Goal: Task Accomplishment & Management: Complete application form

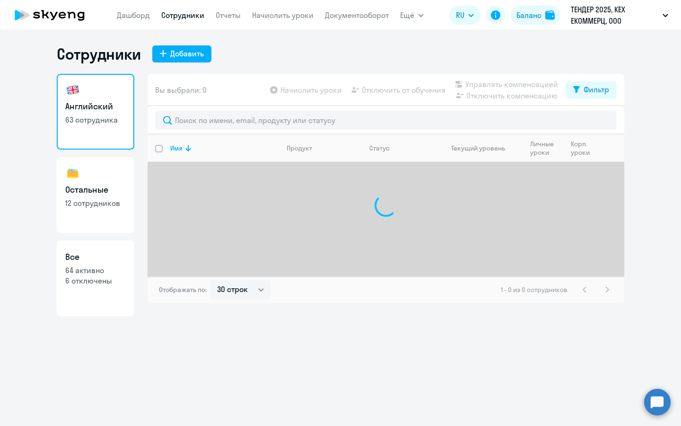
select select "30"
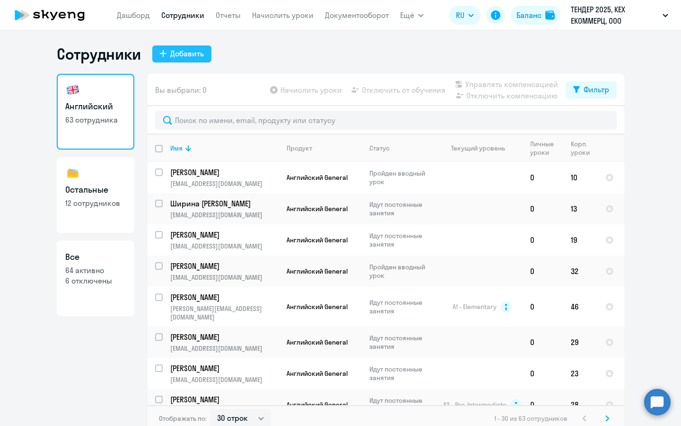
click at [182, 55] on div "Добавить" at bounding box center [187, 53] width 34 height 11
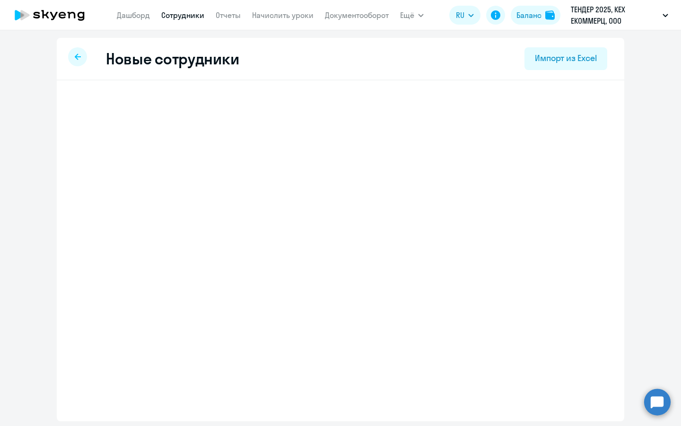
select select "english_adult_not_native_speaker"
select select "3"
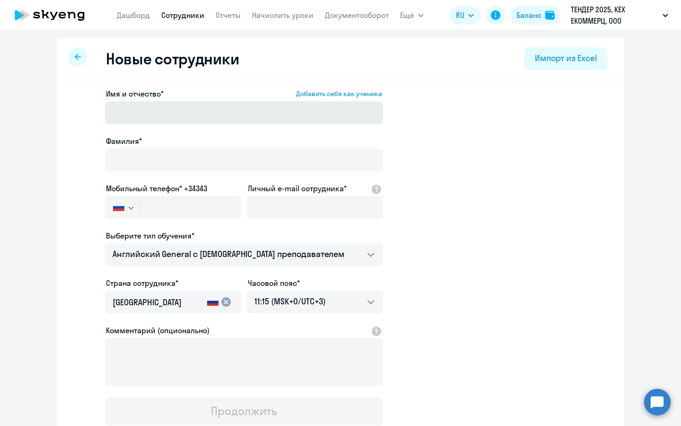
drag, startPoint x: 152, startPoint y: 148, endPoint x: 169, endPoint y: 107, distance: 43.7
click at [152, 148] on div "Фамилия*" at bounding box center [244, 155] width 278 height 40
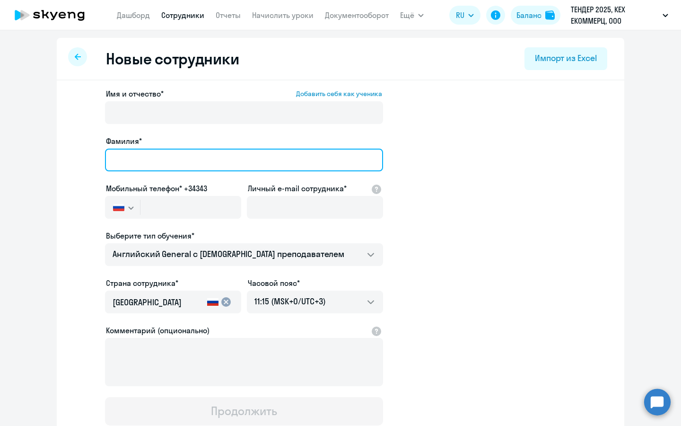
click at [172, 158] on input "Фамилия*" at bounding box center [244, 160] width 278 height 23
type input "Карнаухова"
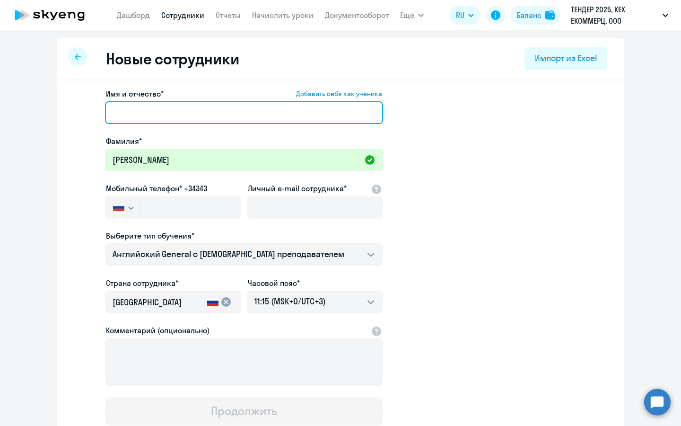
click at [185, 115] on input "Имя и отчество* Добавить себя как ученика" at bounding box center [244, 112] width 278 height 23
type input "Ксения Викторовна"
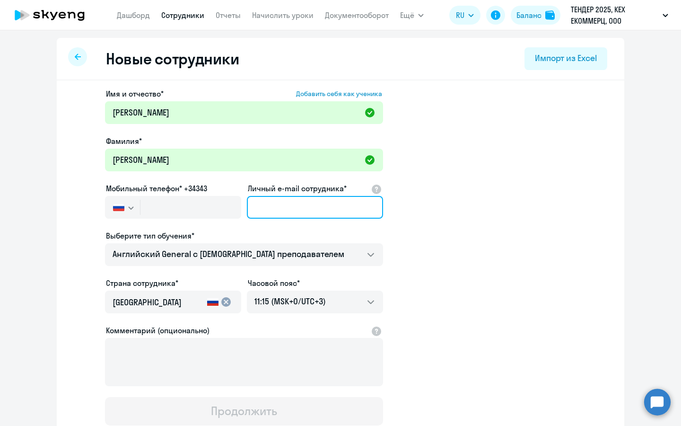
click at [306, 207] on input "Личный e-mail сотрудника*" at bounding box center [315, 207] width 136 height 23
paste input "79263963404"
type input "79263963404"
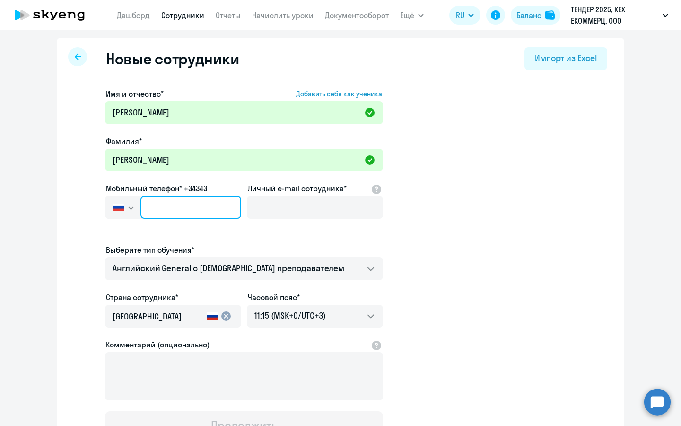
click at [175, 198] on input "text" at bounding box center [190, 207] width 101 height 23
paste input "+7 926 396-34-04"
type input "+7 926 396-34-04"
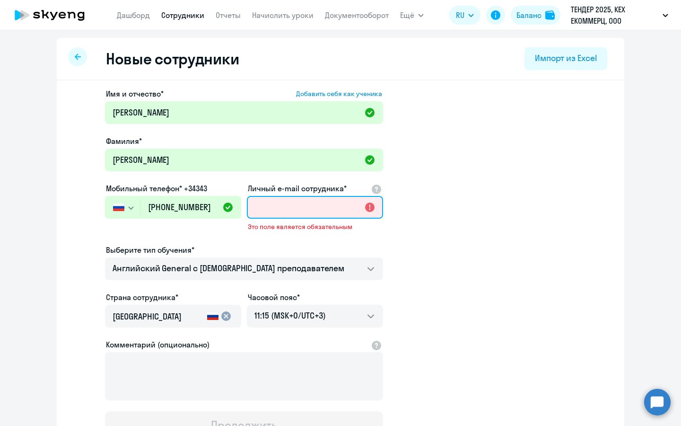
click at [314, 212] on input "Личный e-mail сотрудника*" at bounding box center [315, 207] width 136 height 23
paste input "kvkarnaukhova@avito.ru"
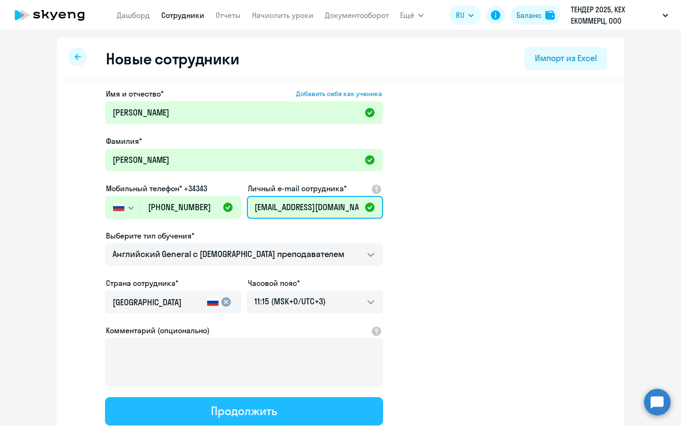
type input "kvkarnaukhova@avito.ru"
click at [301, 409] on button "Продолжить" at bounding box center [244, 411] width 278 height 28
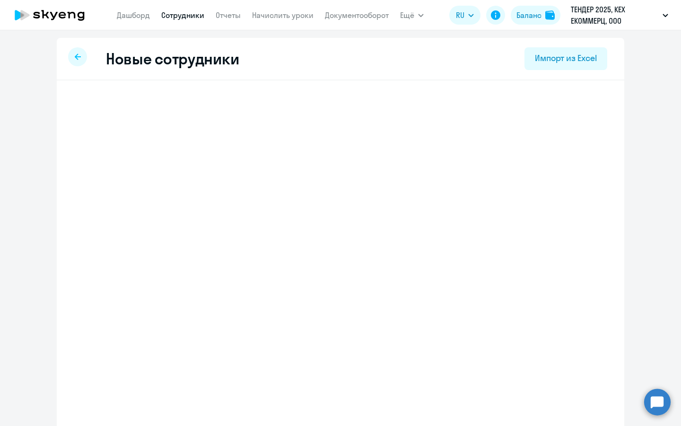
select select "english_adult_not_native_speaker"
select select "3"
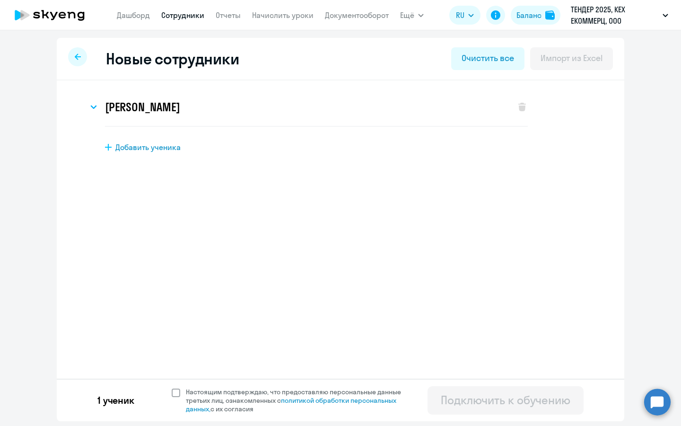
click at [254, 393] on span "Настоящим подтверждаю, что предоставляю персональные данные третьих лиц, ознако…" at bounding box center [299, 400] width 227 height 26
click at [172, 387] on input "Настоящим подтверждаю, что предоставляю персональные данные третьих лиц, ознако…" at bounding box center [171, 387] width 0 height 0
checkbox input "true"
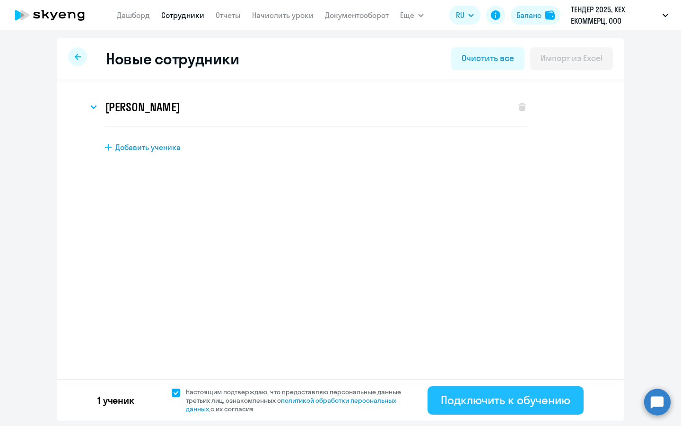
click at [479, 401] on div "Подключить к обучению" at bounding box center [506, 399] width 130 height 15
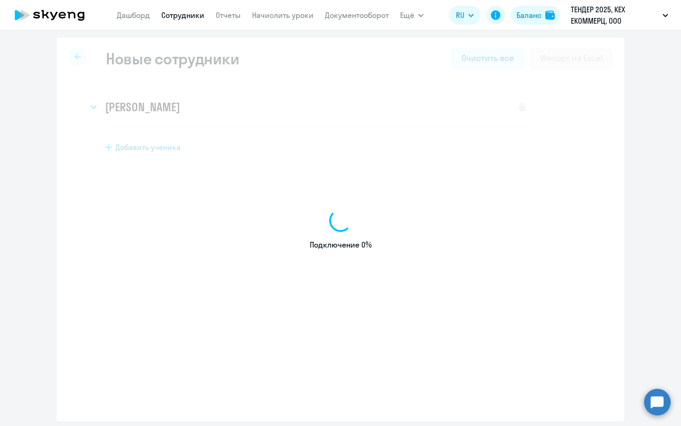
select select "english_adult_not_native_speaker"
select select "3"
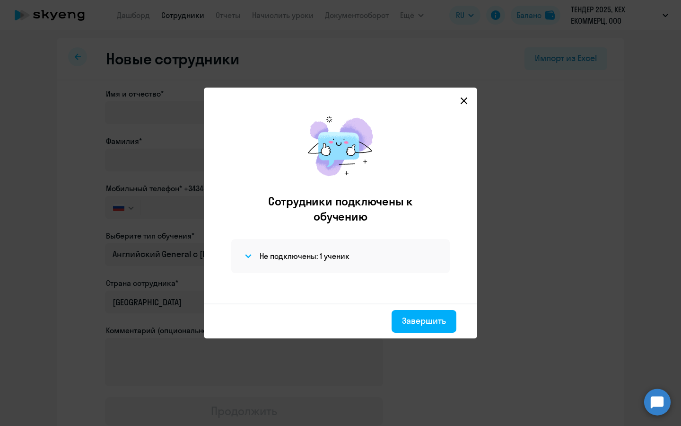
click at [459, 102] on svg-icon at bounding box center [463, 100] width 11 height 11
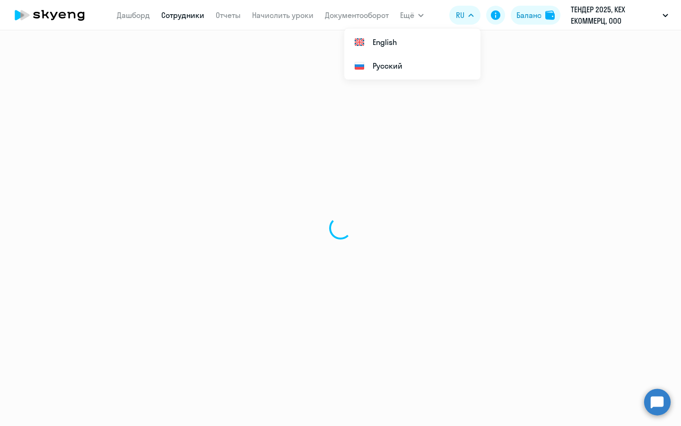
select select "30"
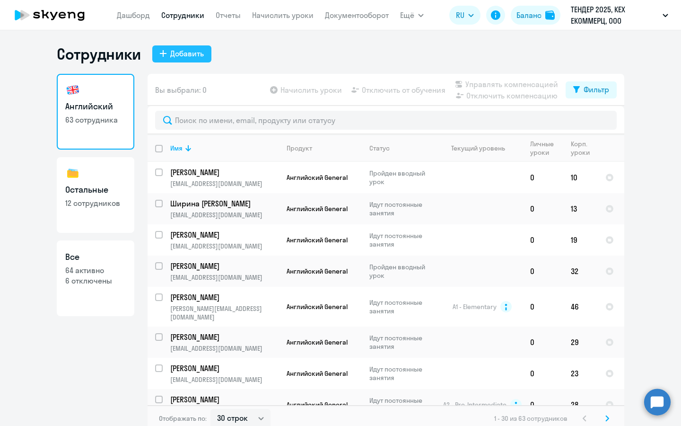
click at [199, 53] on button "Добавить" at bounding box center [181, 53] width 59 height 17
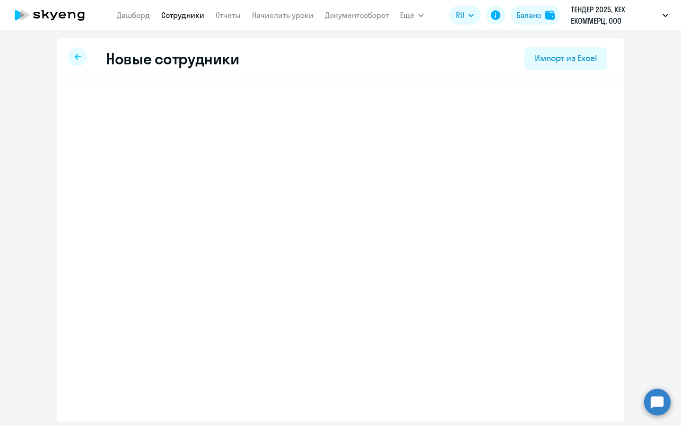
select select "english_adult_not_native_speaker"
select select "3"
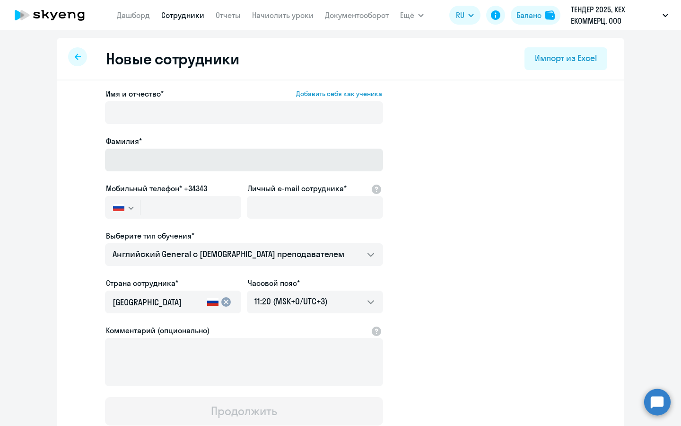
click at [213, 148] on div "Фамилия*" at bounding box center [244, 155] width 278 height 40
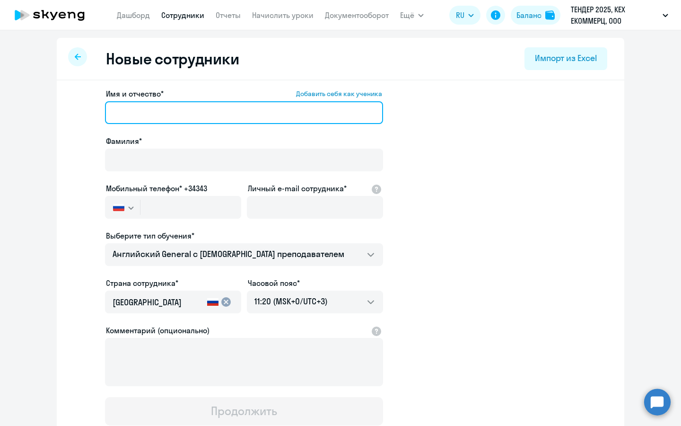
click at [204, 113] on input "Имя и отчество* Добавить себя как ученика" at bounding box center [244, 112] width 278 height 23
type input "Елена Александровна"
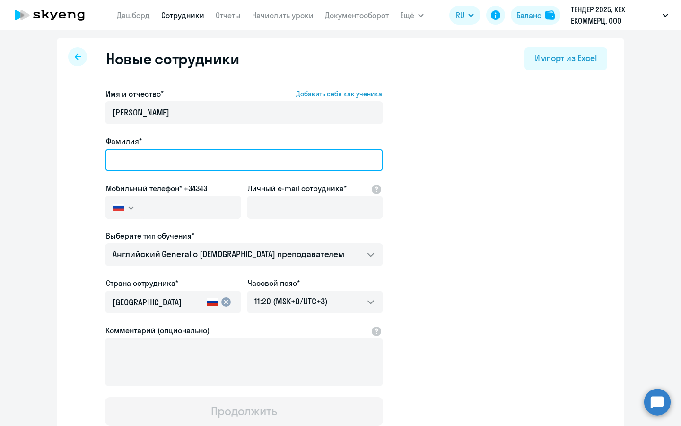
click at [200, 166] on input "Фамилия*" at bounding box center [244, 160] width 278 height 23
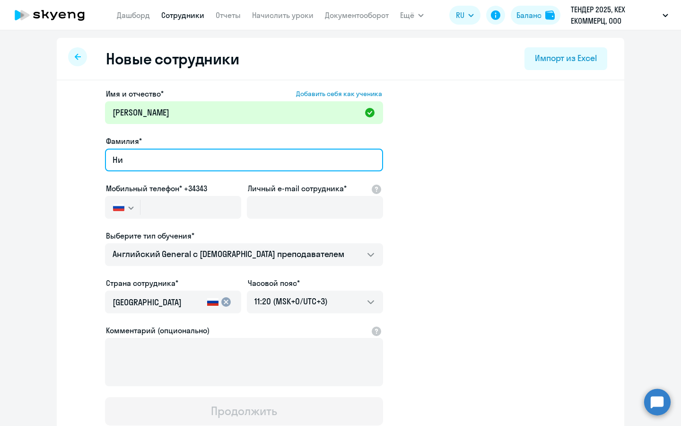
type input "Низовцева"
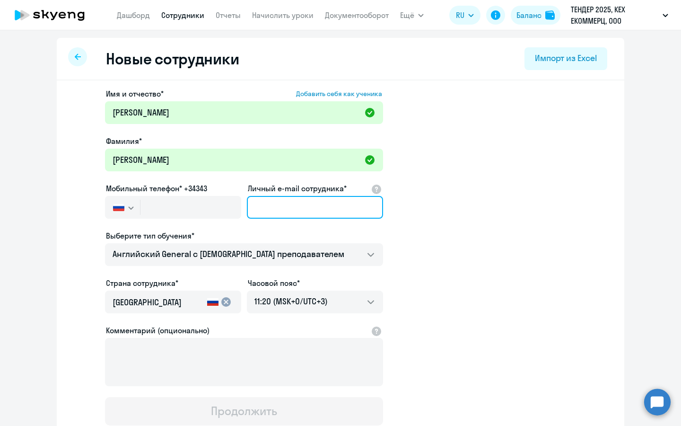
click at [263, 212] on input "Личный e-mail сотрудника*" at bounding box center [315, 207] width 136 height 23
paste input "eanizovtseva@avito.ru"
click at [265, 207] on input "eanizovtseva@avito.ru" at bounding box center [315, 207] width 136 height 23
type input "eanizovtseva@avito.ru"
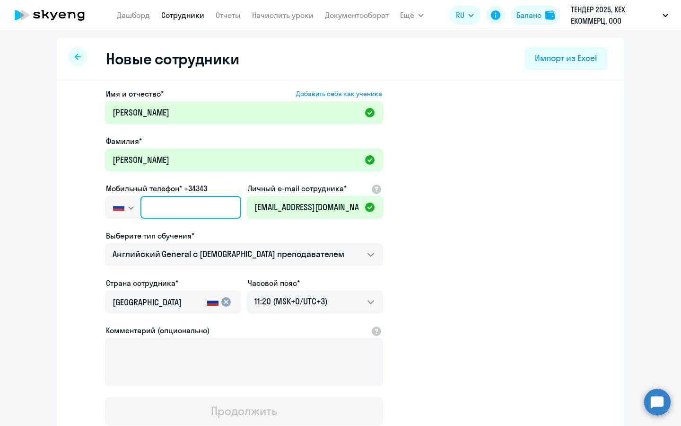
click at [183, 208] on input "text" at bounding box center [190, 207] width 101 height 23
paste input "+7 985 319-84-49"
type input "+7 985 319-84-49"
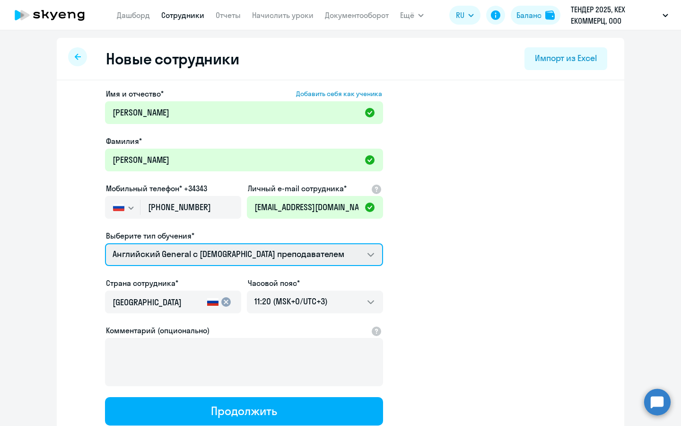
click at [274, 254] on select "Английский General с русскоговорящим преподавателем Screening Test Английский G…" at bounding box center [244, 254] width 278 height 23
select select "english_adult_native_speaker"
click at [105, 243] on select "Английский General с русскоговорящим преподавателем Screening Test Английский G…" at bounding box center [244, 254] width 278 height 23
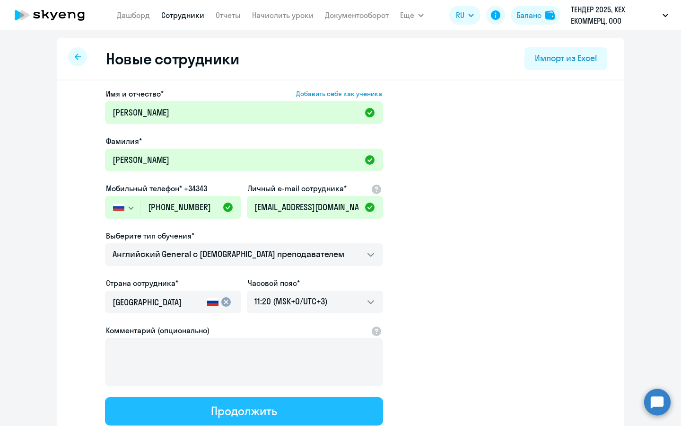
click at [293, 405] on button "Продолжить" at bounding box center [244, 411] width 278 height 28
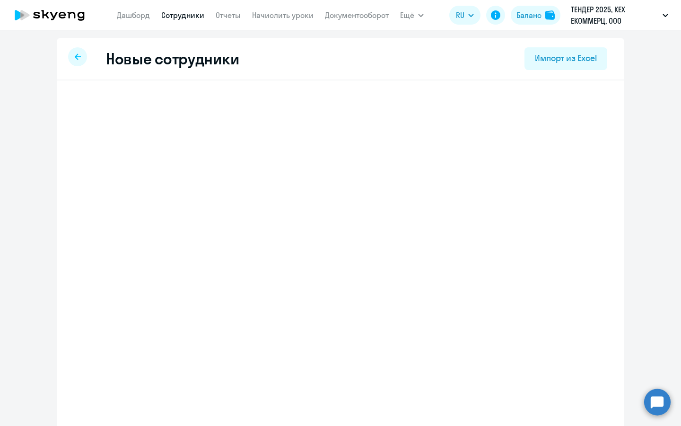
select select "english_adult_native_speaker"
select select "3"
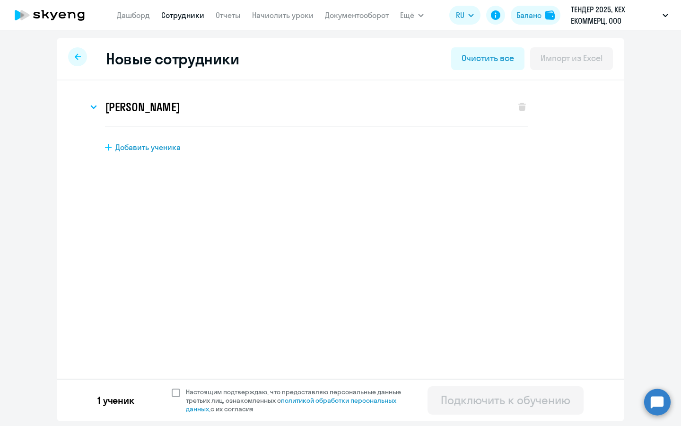
click at [206, 394] on span "Настоящим подтверждаю, что предоставляю персональные данные третьих лиц, ознако…" at bounding box center [299, 400] width 227 height 26
click at [172, 387] on input "Настоящим подтверждаю, что предоставляю персональные данные третьих лиц, ознако…" at bounding box center [171, 387] width 0 height 0
checkbox input "true"
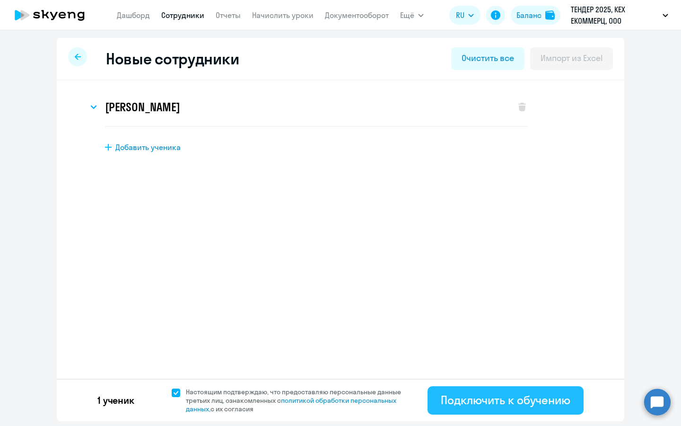
click at [468, 395] on div "Подключить к обучению" at bounding box center [506, 399] width 130 height 15
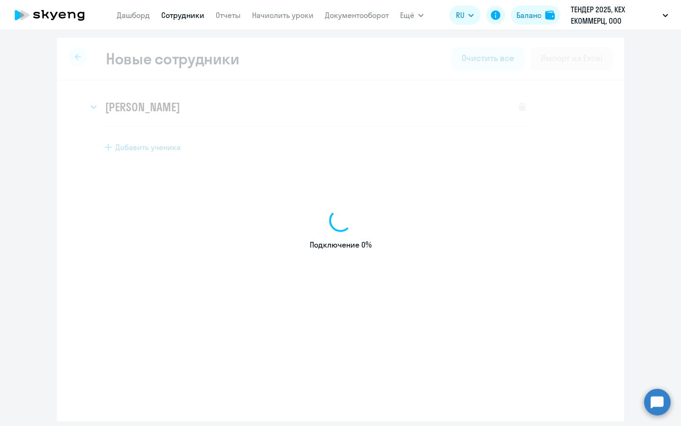
select select "english_adult_not_native_speaker"
select select "3"
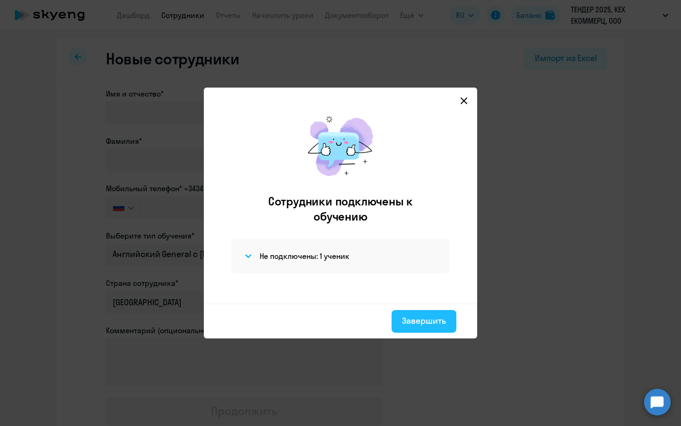
click at [425, 325] on div "Завершить" at bounding box center [424, 321] width 44 height 12
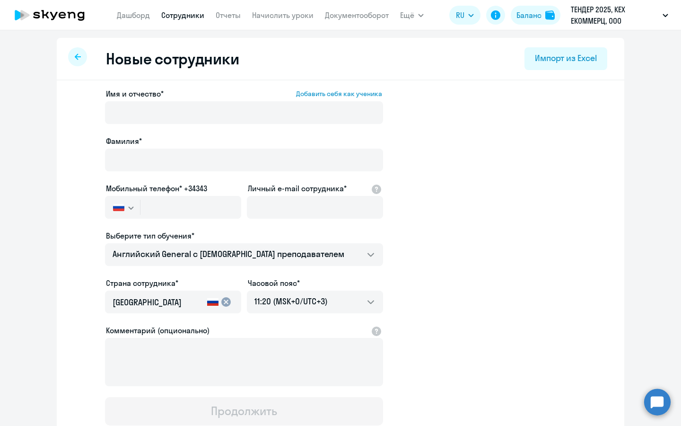
select select "30"
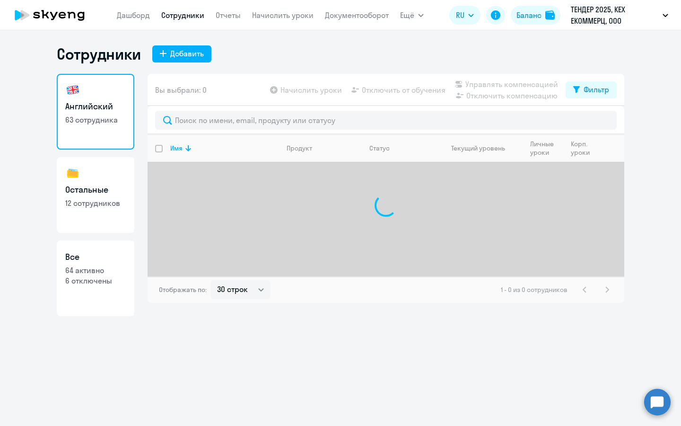
select select "30"
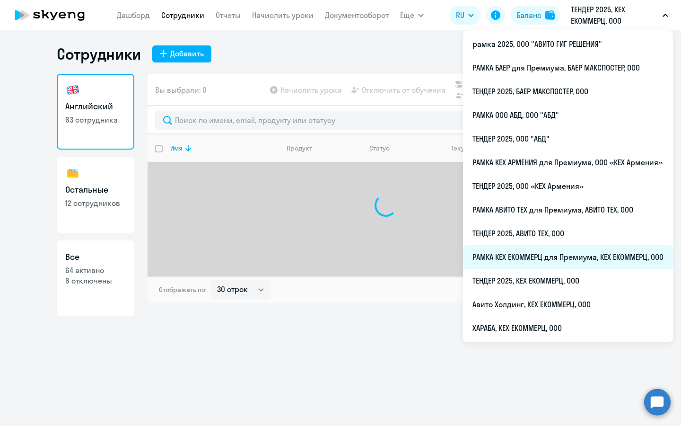
click at [603, 249] on li "РАМКА КЕХ ЕКОММЕРЦ для Премиума, КЕХ ЕКОММЕРЦ, ООО" at bounding box center [568, 257] width 210 height 24
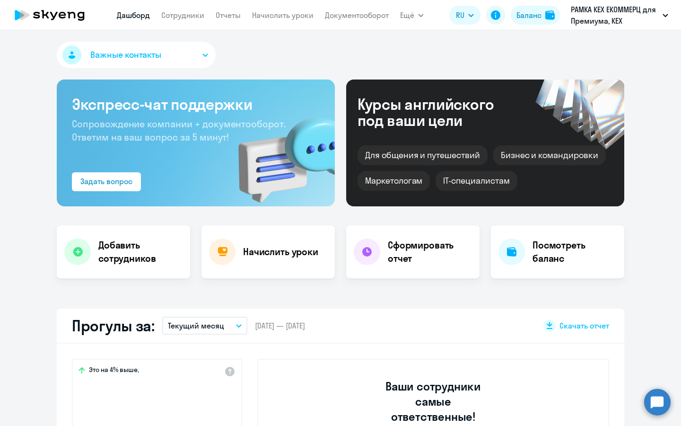
select select "30"
click at [184, 17] on link "Сотрудники" at bounding box center [182, 14] width 43 height 9
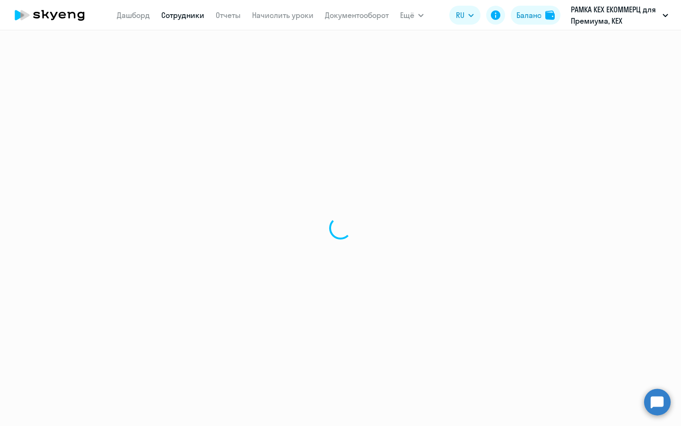
select select "30"
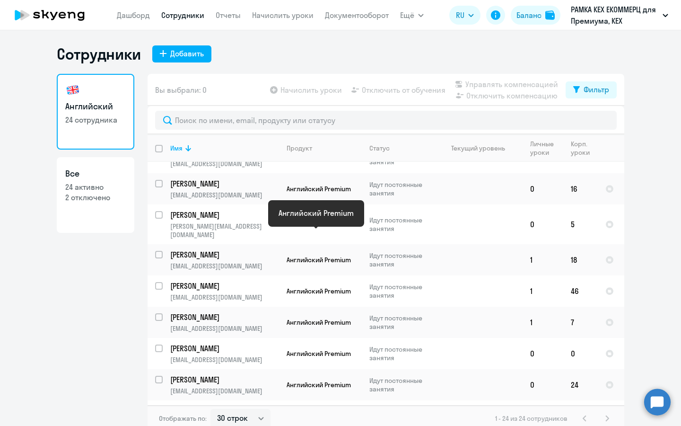
scroll to position [423, 0]
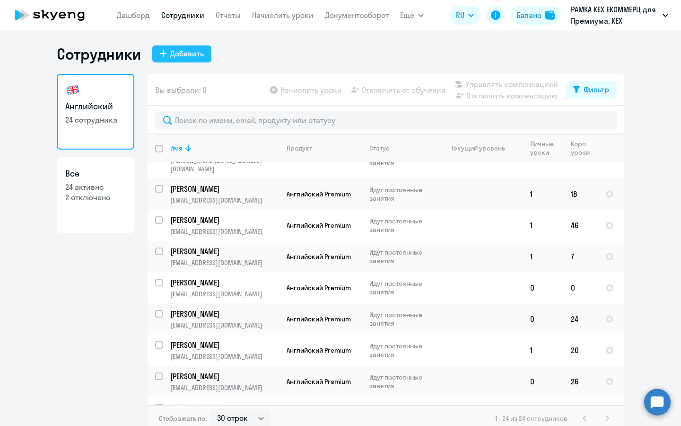
click at [186, 59] on button "Добавить" at bounding box center [181, 53] width 59 height 17
select select "english_adult_not_native_speaker_premium"
select select "3"
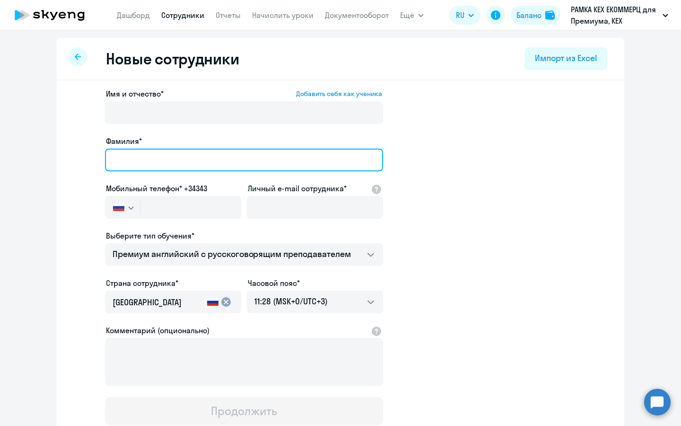
click at [232, 160] on input "Фамилия*" at bounding box center [244, 160] width 278 height 23
type input "п"
type input "[PERSON_NAME]"
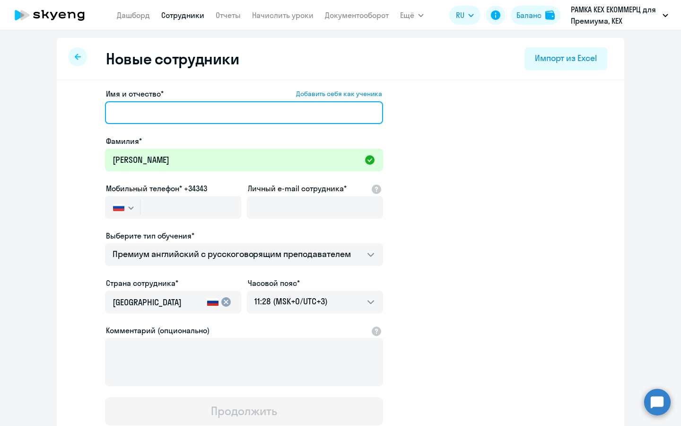
click at [232, 115] on input "Имя и отчество* Добавить себя как ученика" at bounding box center [244, 112] width 278 height 23
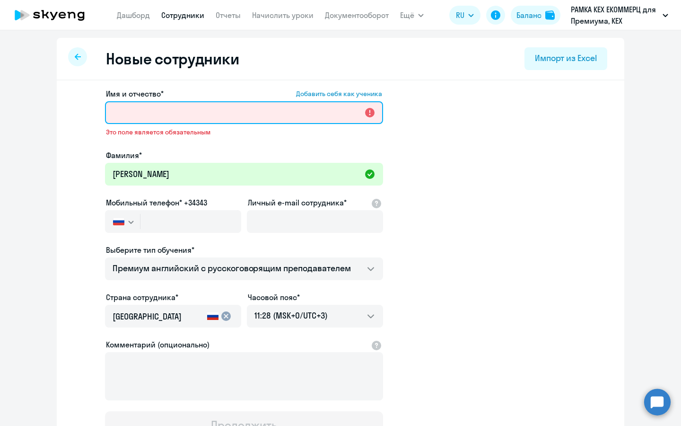
paste input "[PERSON_NAME]"
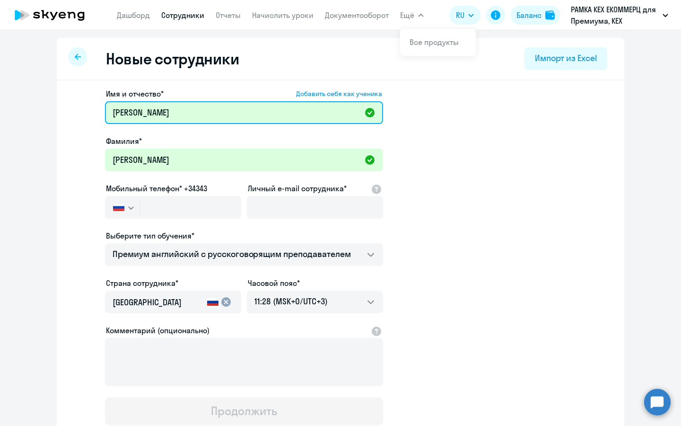
type input "[PERSON_NAME]"
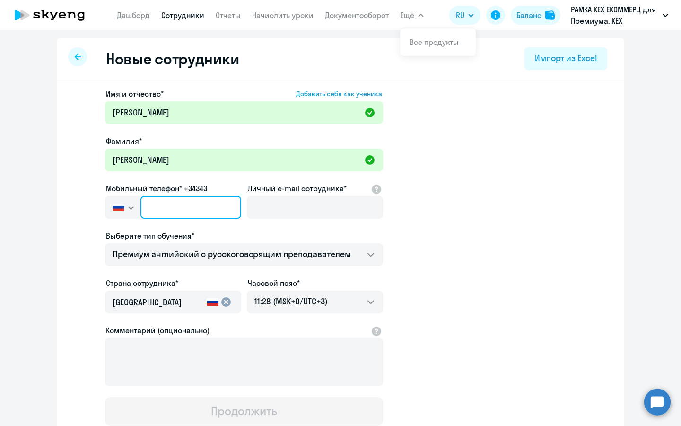
click at [193, 202] on input "text" at bounding box center [190, 207] width 101 height 23
paste input "[PHONE_NUMBER]"
type input "[PHONE_NUMBER]"
click at [307, 219] on div at bounding box center [315, 221] width 136 height 4
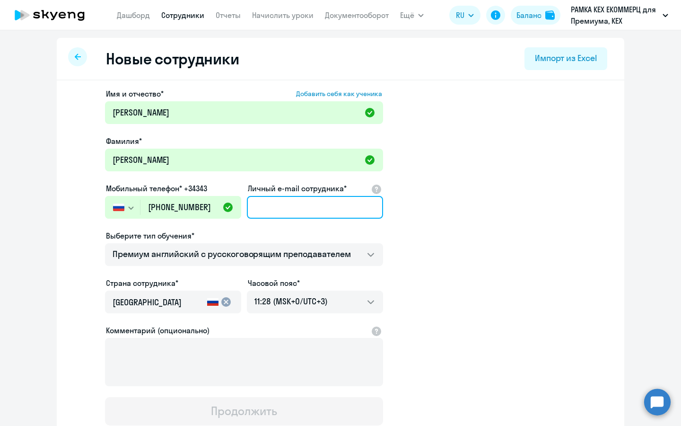
click at [308, 212] on input "Личный e-mail сотрудника*" at bounding box center [315, 207] width 136 height 23
paste input "[EMAIL_ADDRESS][DOMAIN_NAME]"
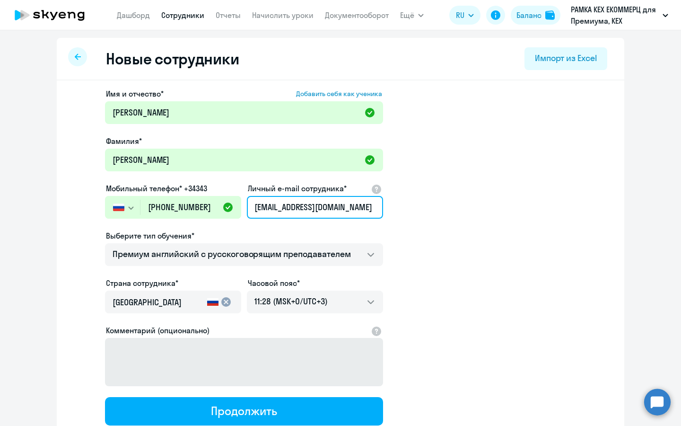
type input "[EMAIL_ADDRESS][DOMAIN_NAME]"
click at [282, 417] on button "Продолжить" at bounding box center [244, 411] width 278 height 28
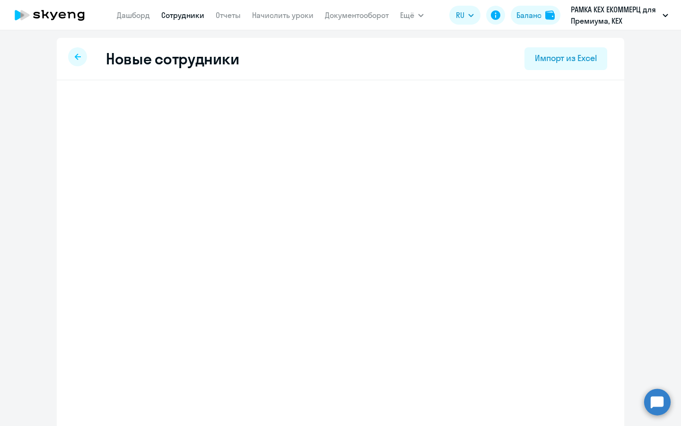
select select "english_adult_not_native_speaker_premium"
select select "3"
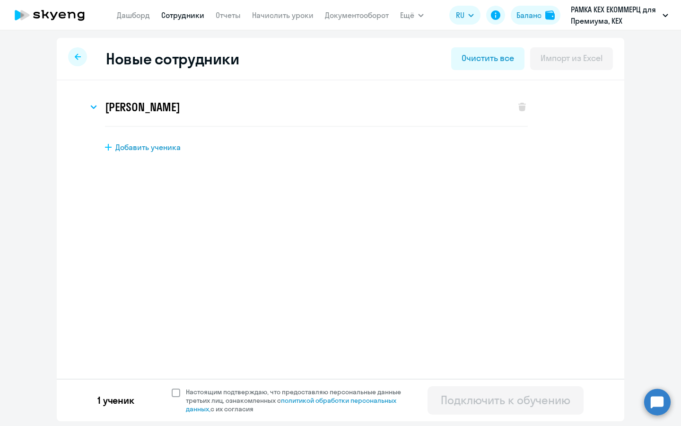
click at [238, 403] on span "Настоящим подтверждаю, что предоставляю персональные данные третьих лиц, ознако…" at bounding box center [299, 400] width 227 height 26
click at [172, 387] on input "Настоящим подтверждаю, что предоставляю персональные данные третьих лиц, ознако…" at bounding box center [171, 387] width 0 height 0
checkbox input "true"
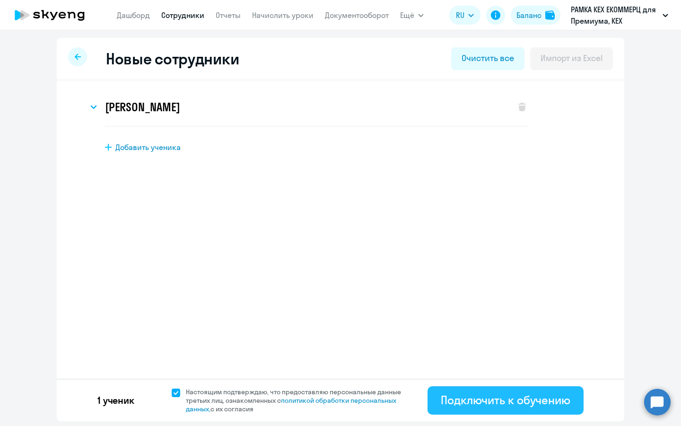
click at [428, 396] on button "Подключить к обучению" at bounding box center [506, 400] width 156 height 28
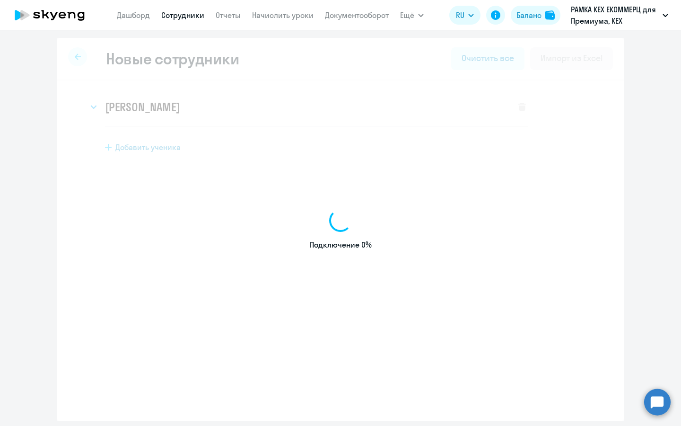
select select "english_adult_not_native_speaker_premium"
select select "3"
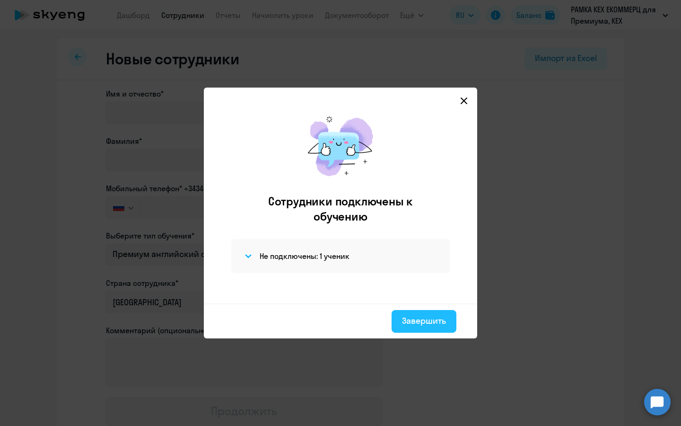
click at [419, 332] on button "Завершить" at bounding box center [424, 321] width 65 height 23
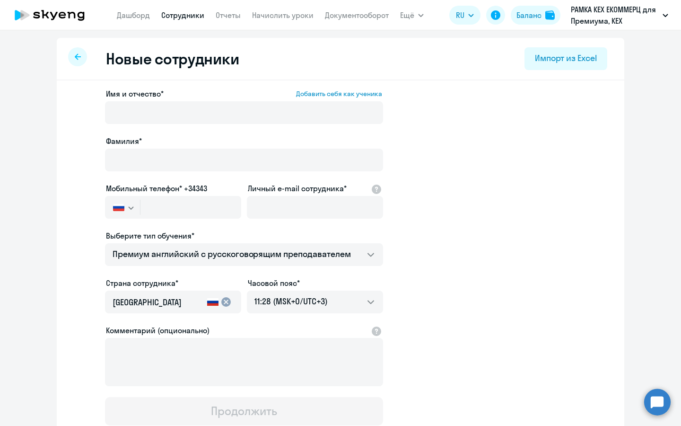
select select "30"
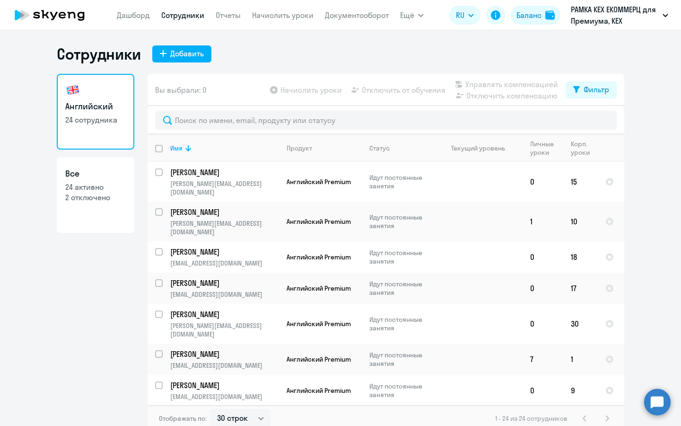
click at [209, 50] on div "Сотрудники Добавить" at bounding box center [341, 53] width 568 height 19
click at [194, 50] on div "Добавить" at bounding box center [187, 53] width 34 height 11
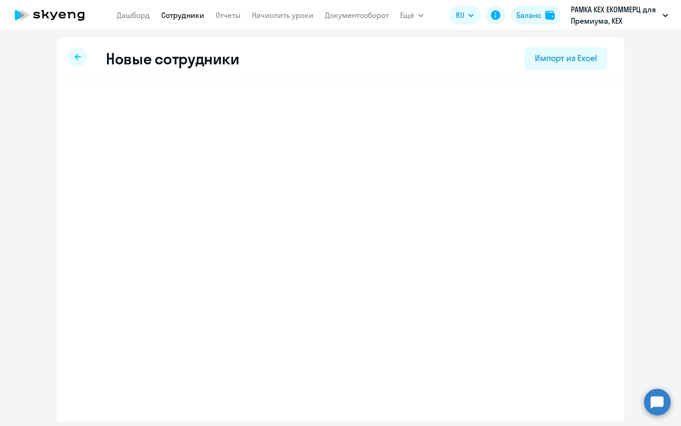
select select "english_adult_not_native_speaker_premium"
select select "3"
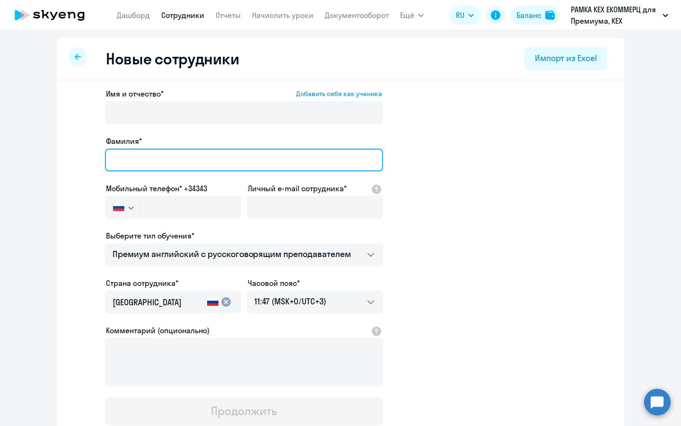
click at [170, 151] on input "Фамилия*" at bounding box center [244, 160] width 278 height 23
type input "B"
type input "Иволгин"
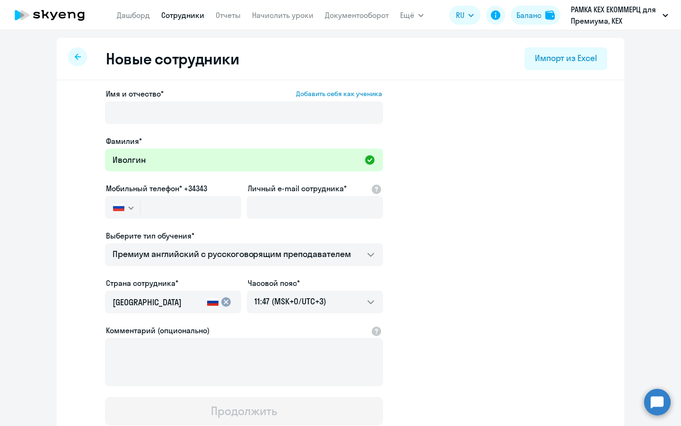
click at [192, 125] on div at bounding box center [244, 126] width 278 height 4
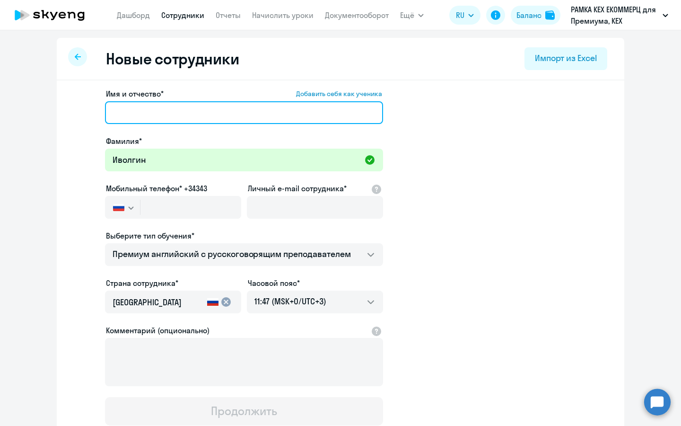
click at [200, 118] on input "Имя и отчество* Добавить себя как ученика" at bounding box center [244, 112] width 278 height 23
type input "[PERSON_NAME]"
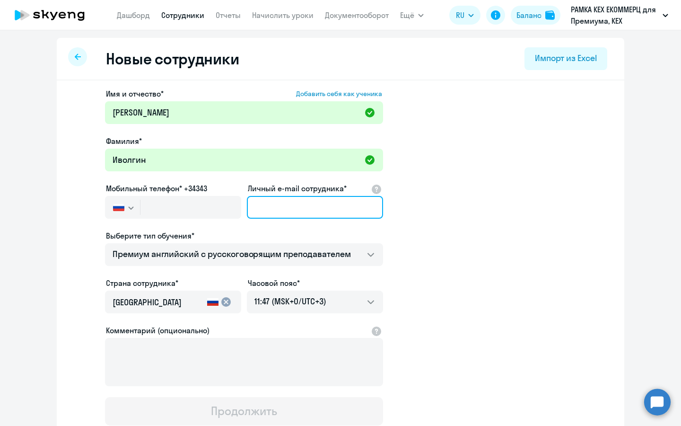
click at [307, 212] on input "Личный e-mail сотрудника*" at bounding box center [315, 207] width 136 height 23
paste input "[EMAIL_ADDRESS][DOMAIN_NAME]"
click at [266, 199] on input "[EMAIL_ADDRESS][DOMAIN_NAME]" at bounding box center [315, 207] width 136 height 23
click at [267, 203] on input "[EMAIL_ADDRESS][DOMAIN_NAME]" at bounding box center [315, 207] width 136 height 23
type input "[EMAIL_ADDRESS][DOMAIN_NAME]"
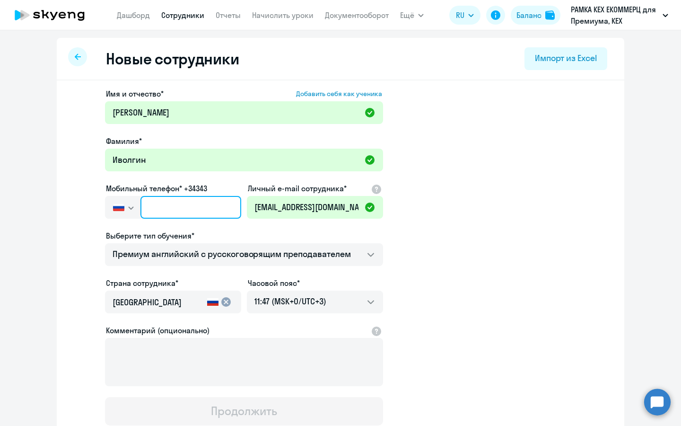
click at [175, 201] on input "text" at bounding box center [190, 207] width 101 height 23
paste input "[PHONE_NUMBER]"
type input "[PHONE_NUMBER]"
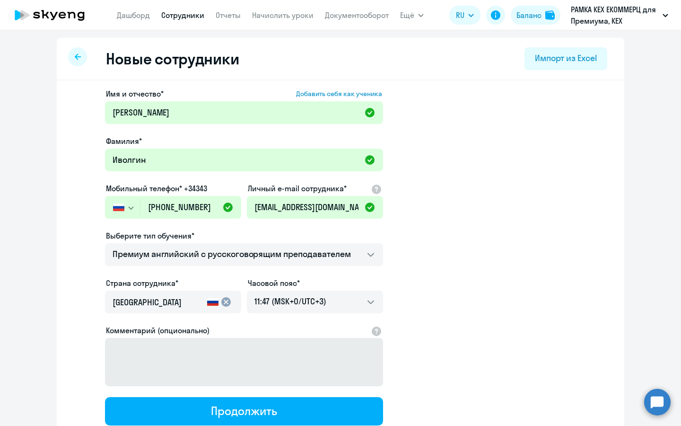
drag, startPoint x: 298, startPoint y: 410, endPoint x: 305, endPoint y: 402, distance: 10.1
click at [298, 410] on button "Продолжить" at bounding box center [244, 411] width 278 height 28
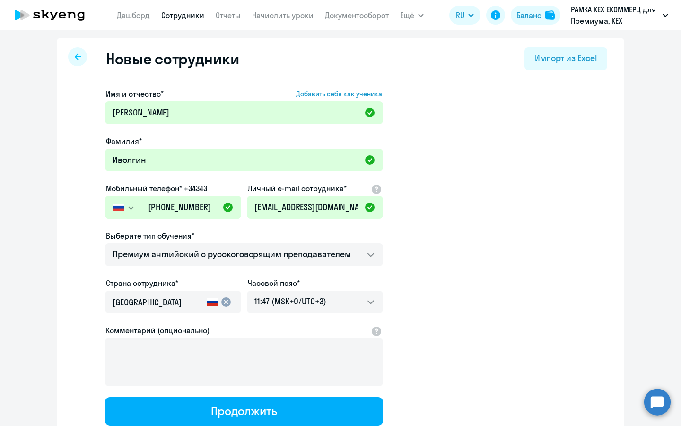
select select "english_adult_not_native_speaker_premium"
select select "3"
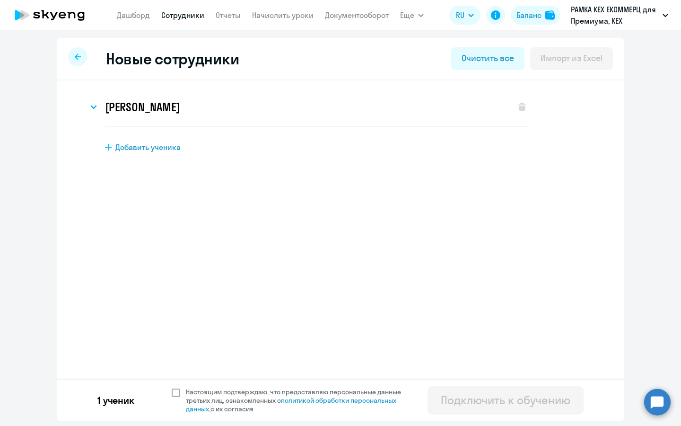
click at [324, 388] on span "Настоящим подтверждаю, что предоставляю персональные данные третьих лиц, ознако…" at bounding box center [299, 400] width 227 height 26
click at [172, 387] on input "Настоящим подтверждаю, что предоставляю персональные данные третьих лиц, ознако…" at bounding box center [171, 387] width 0 height 0
checkbox input "true"
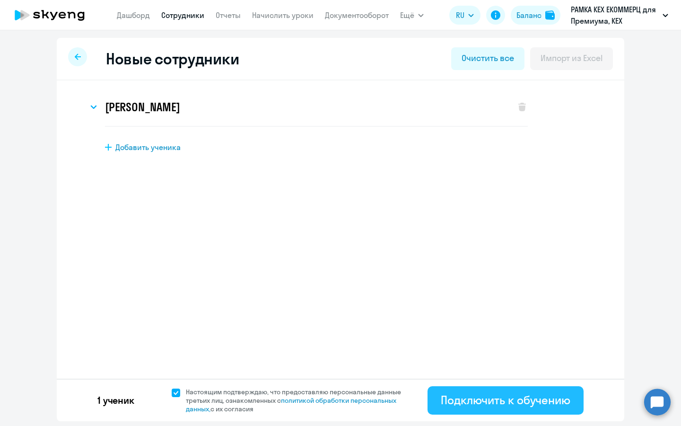
click at [457, 402] on div "Подключить к обучению" at bounding box center [506, 399] width 130 height 15
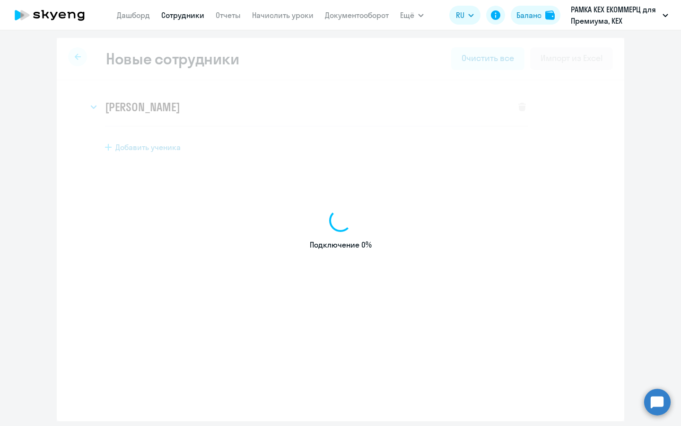
select select "english_adult_not_native_speaker_premium"
select select "3"
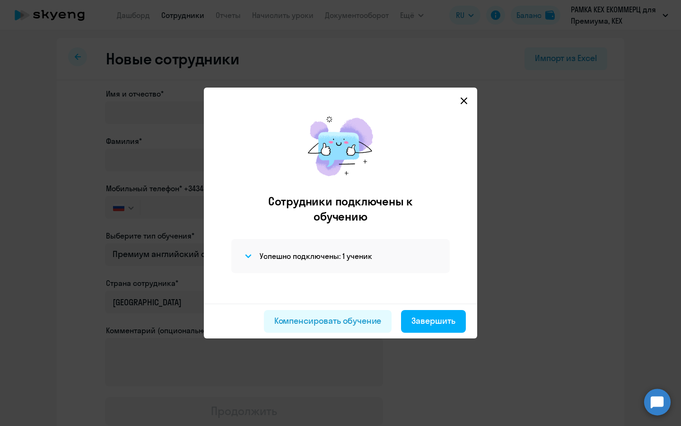
click at [437, 333] on div "Компенсировать обучение Завершить" at bounding box center [340, 320] width 273 height 35
click at [437, 309] on div "Компенсировать обучение Завершить" at bounding box center [340, 320] width 273 height 35
click at [436, 320] on div "Завершить" at bounding box center [433, 321] width 44 height 12
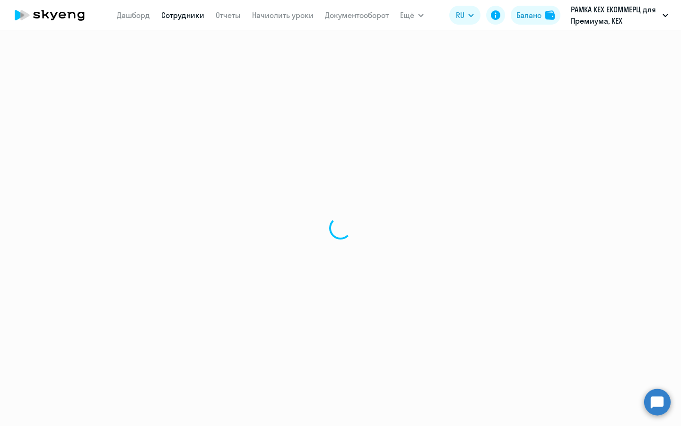
select select "30"
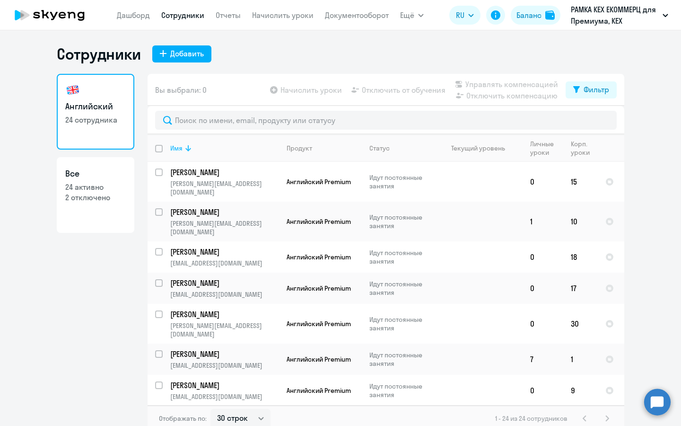
click at [170, 147] on div "Имя" at bounding box center [176, 148] width 12 height 9
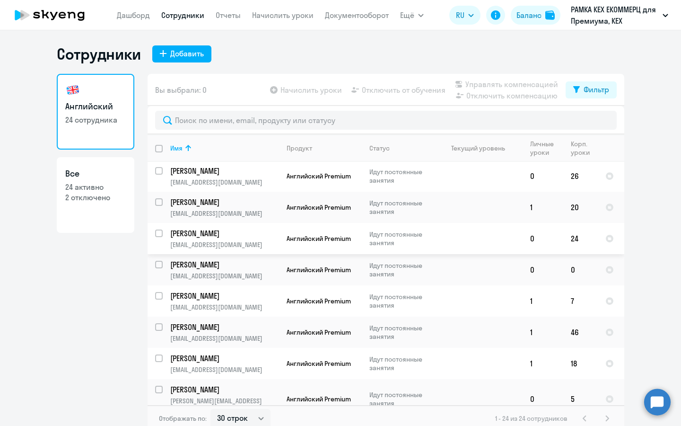
scroll to position [147, 0]
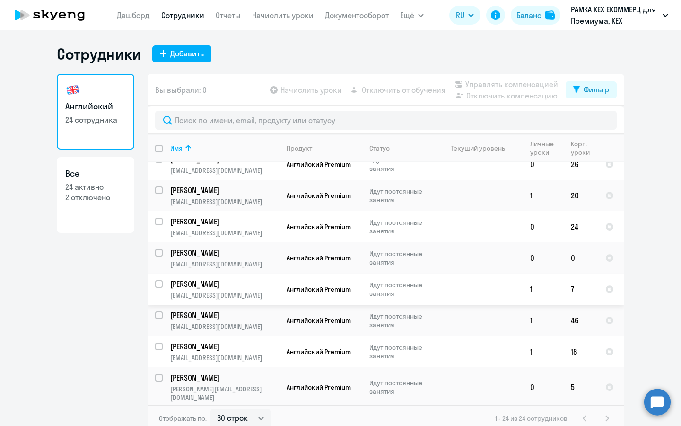
click at [395, 273] on td "Идут постоянные занятия" at bounding box center [398, 288] width 73 height 31
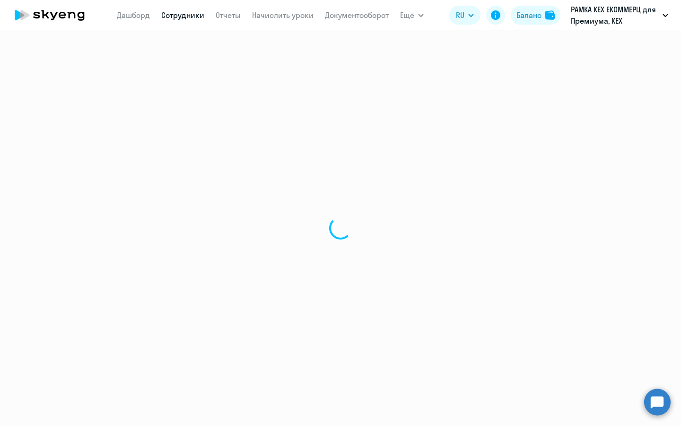
select select "english"
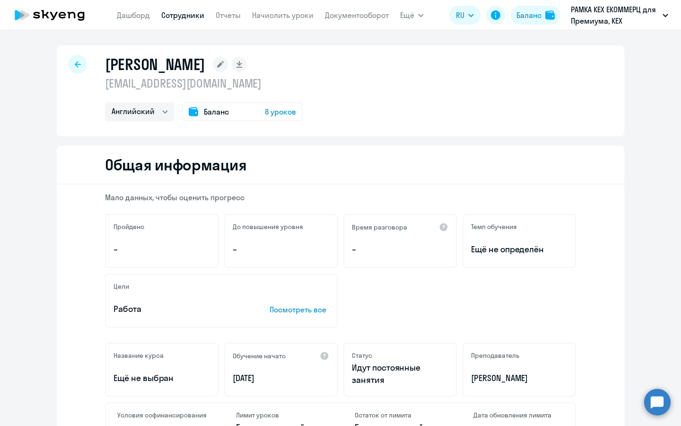
click at [277, 112] on span "8 уроков" at bounding box center [280, 111] width 31 height 11
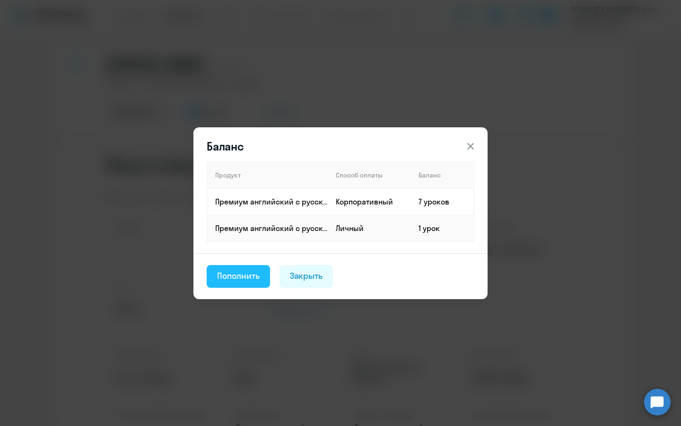
click at [233, 273] on div "Пополнить" at bounding box center [238, 276] width 43 height 12
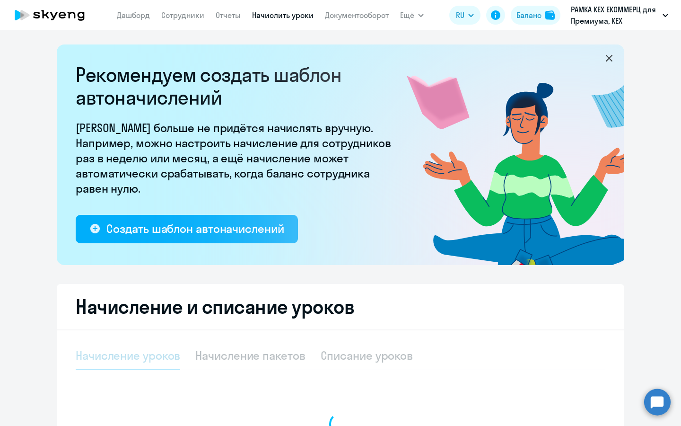
select select "10"
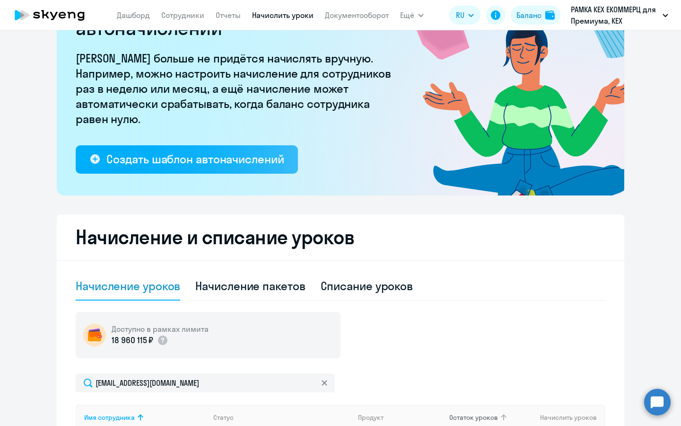
scroll to position [184, 0]
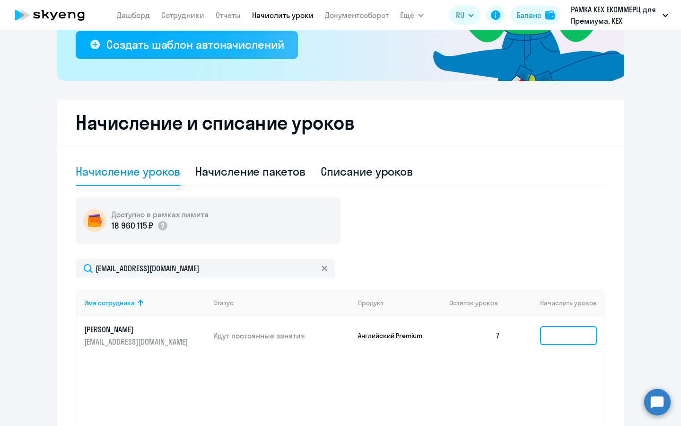
click at [567, 332] on input at bounding box center [568, 335] width 57 height 19
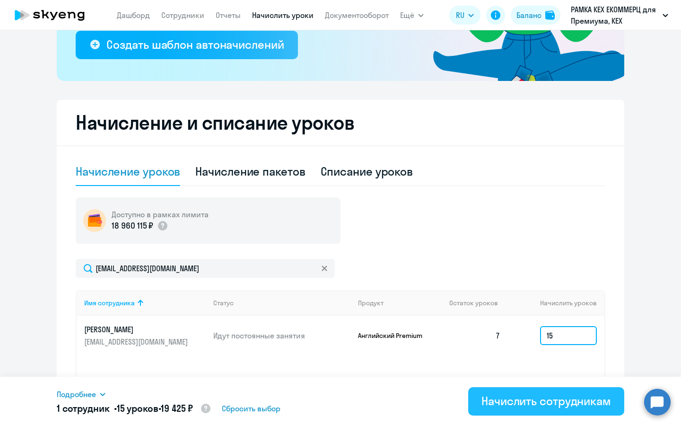
type input "15"
click at [547, 394] on div "Начислить сотрудникам" at bounding box center [546, 400] width 130 height 15
